Goal: Find specific page/section: Find specific page/section

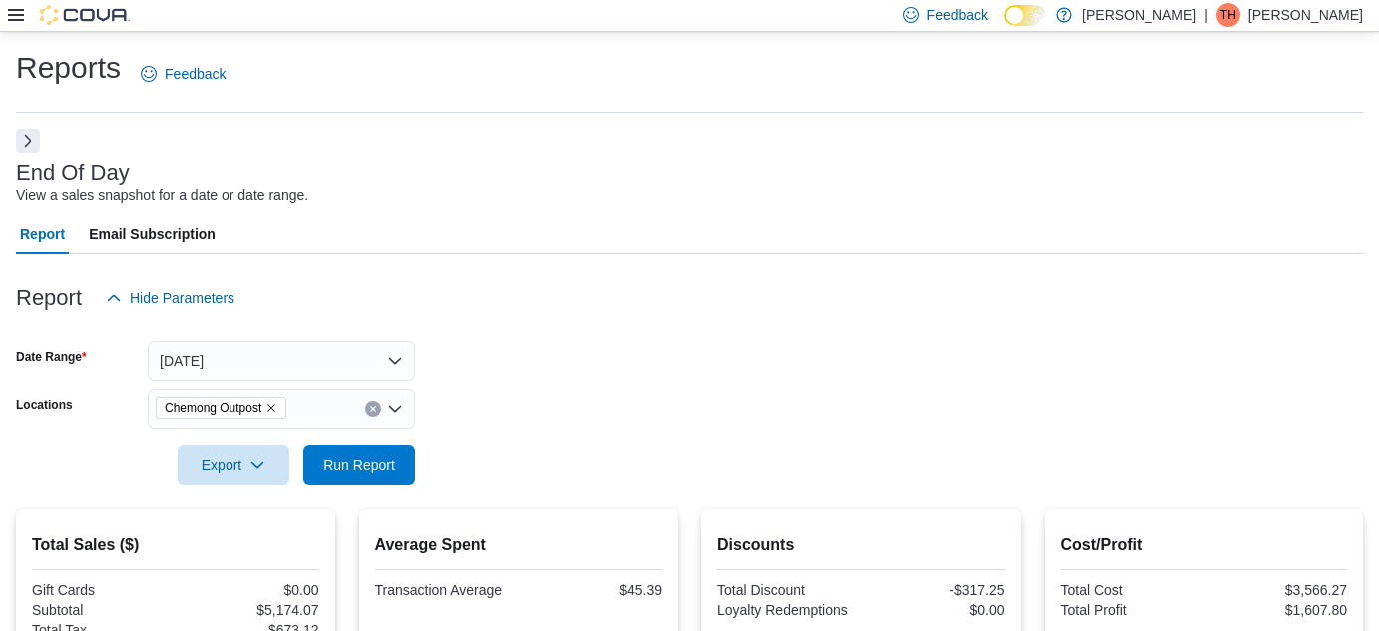
scroll to position [569, 0]
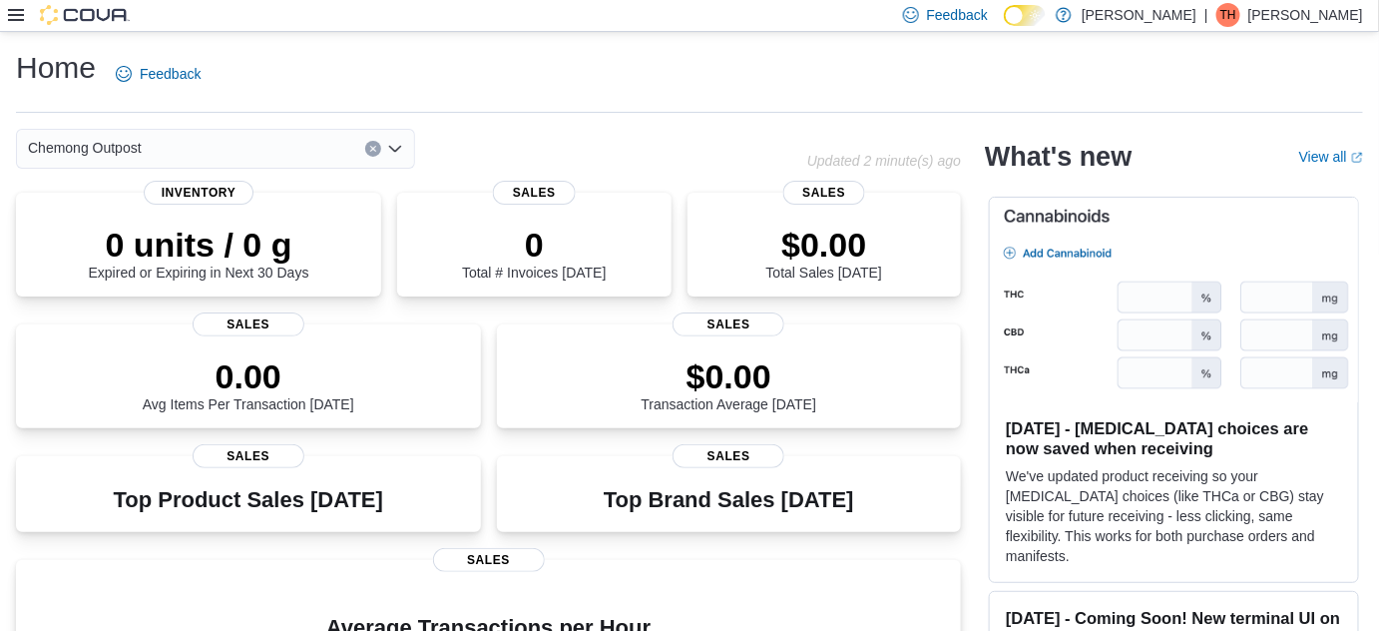
click at [18, 12] on icon at bounding box center [16, 15] width 16 height 16
click at [16, 17] on icon at bounding box center [16, 15] width 16 height 16
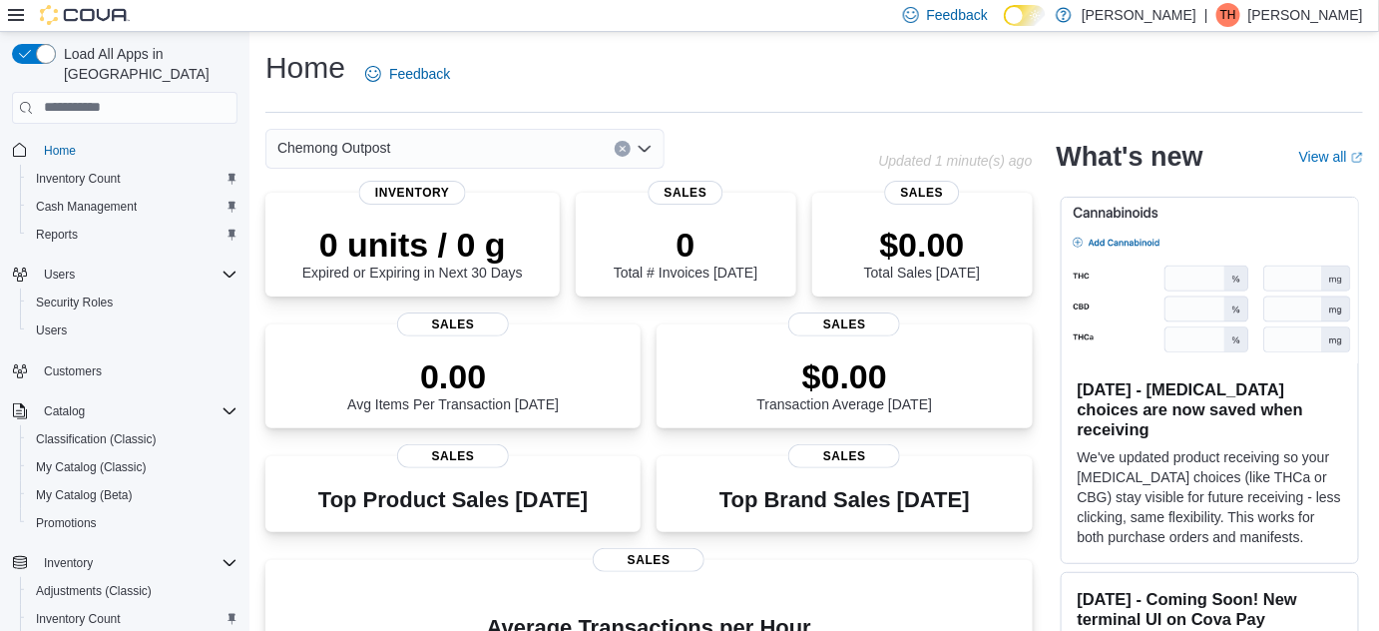
click at [996, 41] on div "Home Feedback Chemong Outpost Updated 1 minute(s) ago 0 units / 0 g Expired or …" at bounding box center [813, 507] width 1129 height 951
